Goal: Task Accomplishment & Management: Use online tool/utility

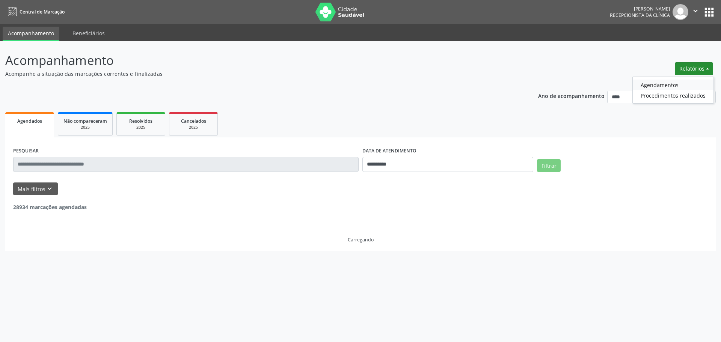
click at [671, 83] on link "Agendamentos" at bounding box center [672, 85] width 81 height 11
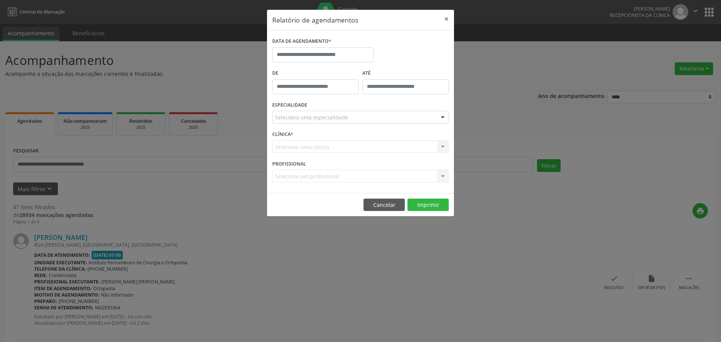
click at [323, 46] on label "DATA DE AGENDAMENTO *" at bounding box center [301, 42] width 59 height 12
click at [323, 58] on input "text" at bounding box center [322, 54] width 101 height 15
click at [295, 140] on span "18" at bounding box center [296, 139] width 15 height 15
type input "**********"
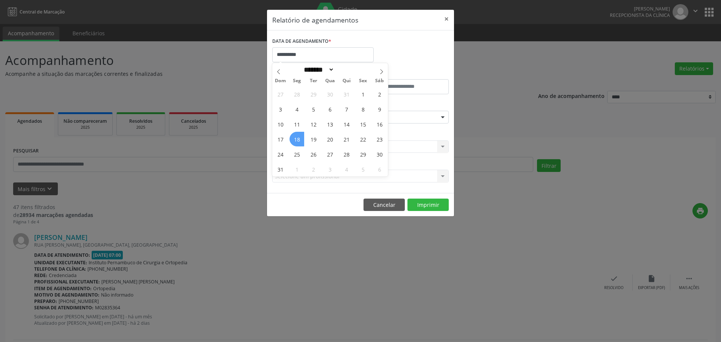
click at [295, 140] on span "18" at bounding box center [296, 139] width 15 height 15
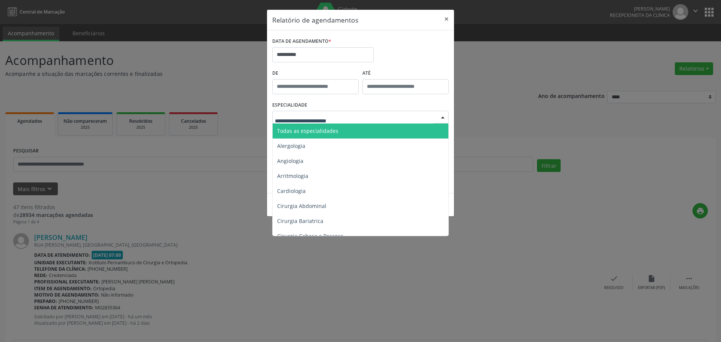
click at [325, 126] on span "Todas as especialidades" at bounding box center [361, 130] width 177 height 15
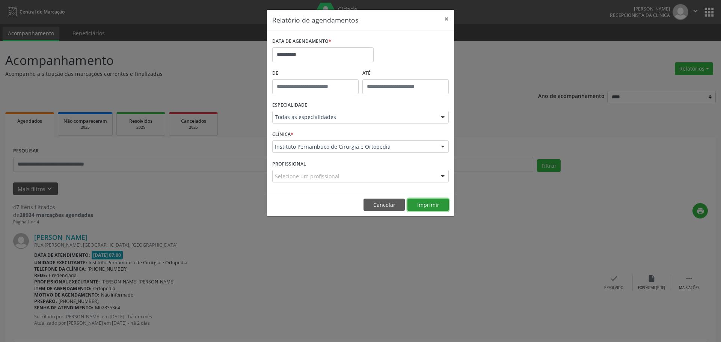
click at [438, 205] on button "Imprimir" at bounding box center [427, 205] width 41 height 13
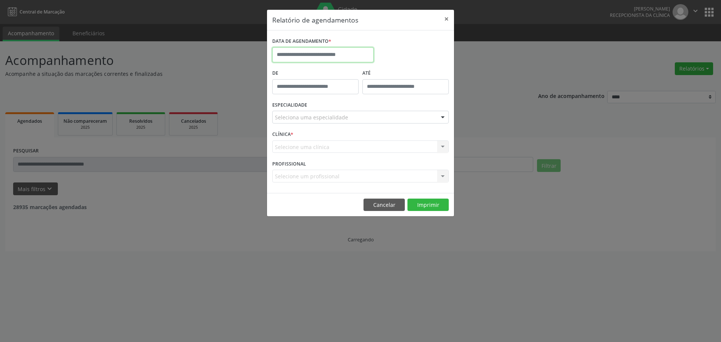
click at [343, 54] on input "text" at bounding box center [322, 54] width 101 height 15
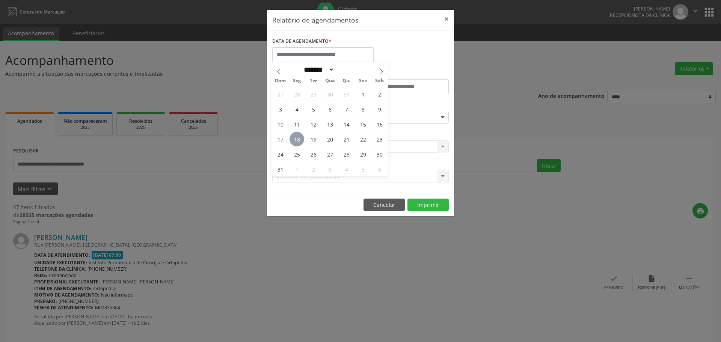
click at [300, 139] on span "18" at bounding box center [296, 139] width 15 height 15
type input "**********"
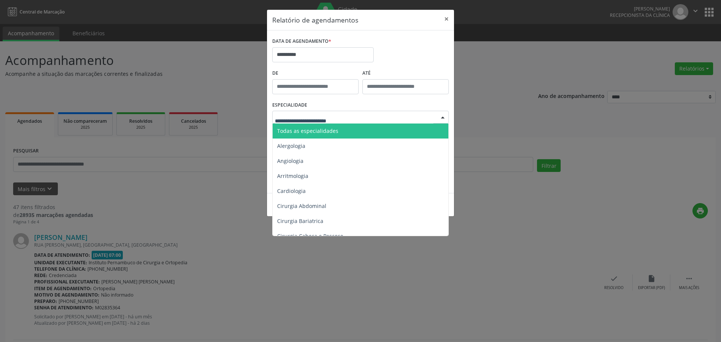
click at [314, 124] on span "Todas as especialidades" at bounding box center [361, 130] width 177 height 15
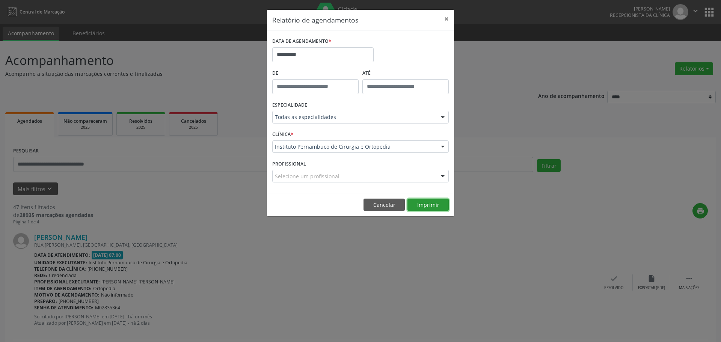
click at [419, 204] on button "Imprimir" at bounding box center [427, 205] width 41 height 13
